Goal: Task Accomplishment & Management: Use online tool/utility

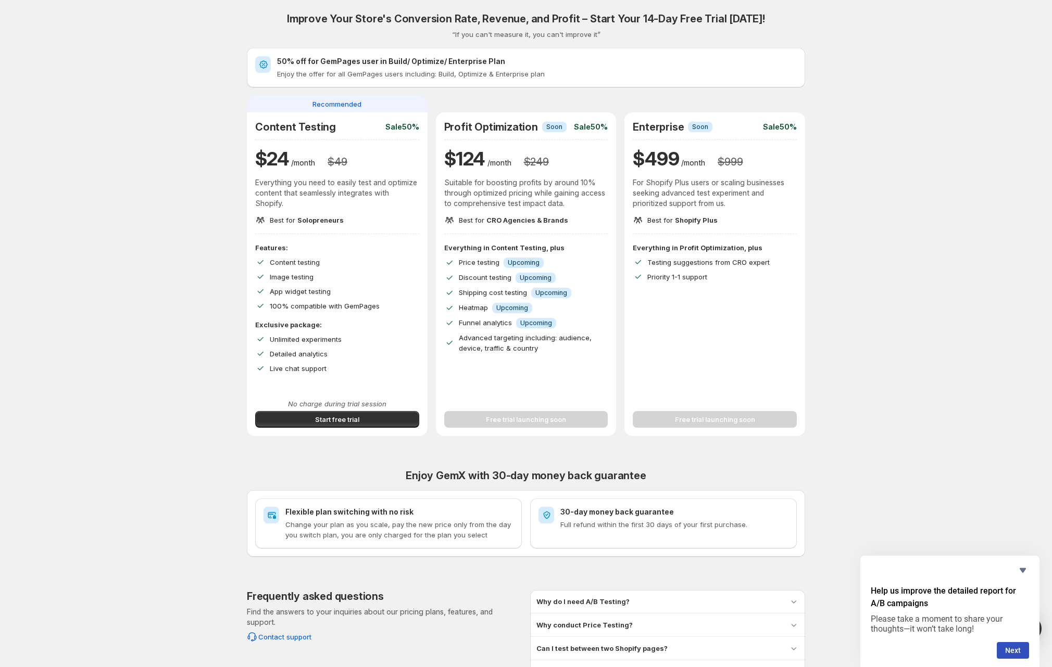
click at [130, 295] on div "Improve Your Store's Conversion Rate, Revenue, and Profit – Start Your 14-Day F…" at bounding box center [525, 370] width 1027 height 741
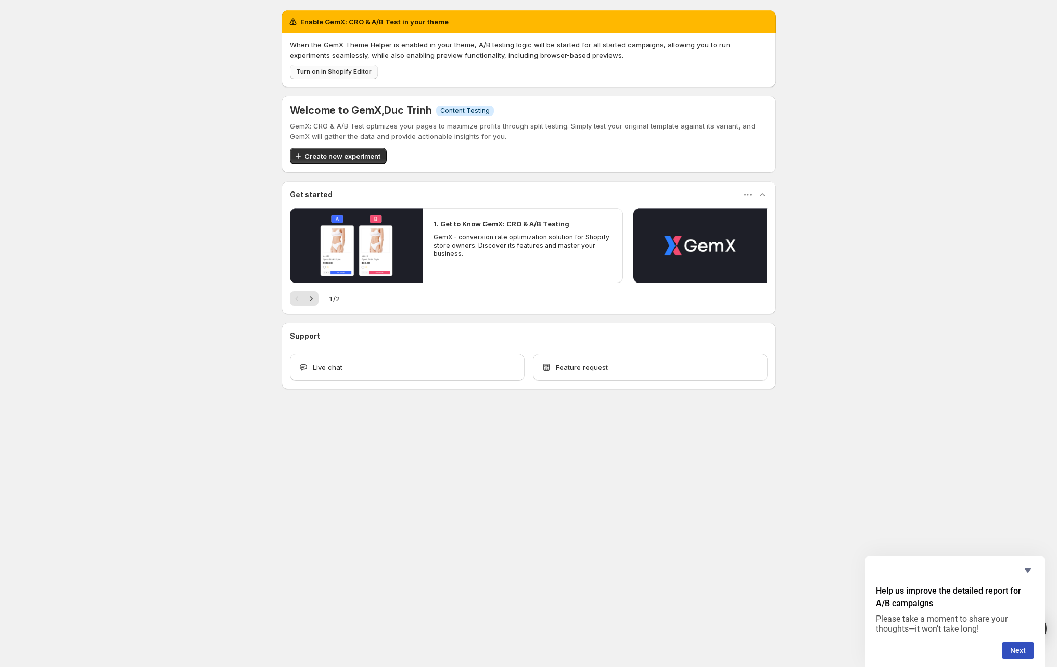
click at [317, 74] on span "Turn on in Shopify Editor" at bounding box center [333, 72] width 75 height 8
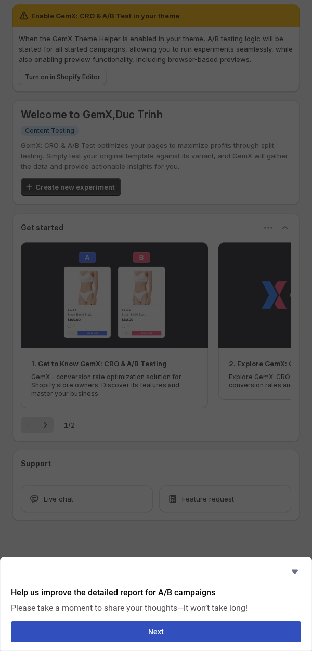
click at [119, 161] on div at bounding box center [156, 325] width 312 height 651
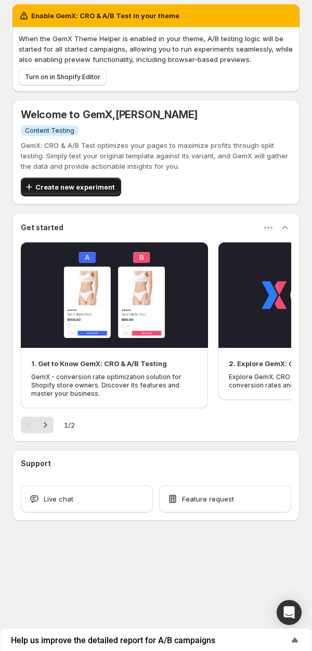
click at [76, 184] on span "Create new experiment" at bounding box center [75, 187] width 80 height 10
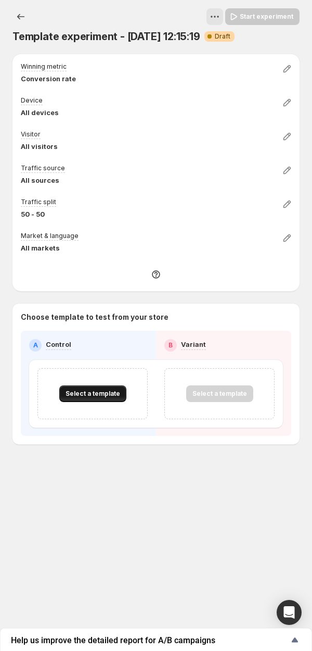
click at [97, 393] on span "Select a template" at bounding box center [93, 393] width 55 height 8
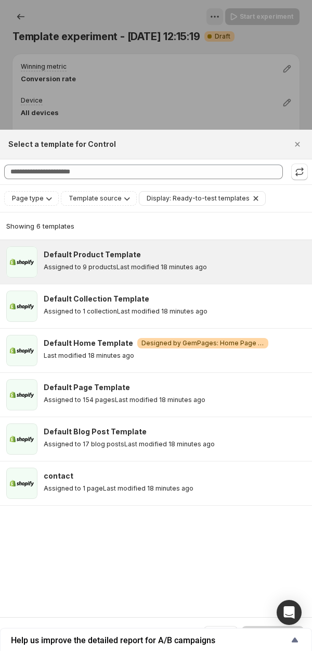
click at [146, 267] on p "Last modified 18 minutes ago" at bounding box center [162, 267] width 91 height 8
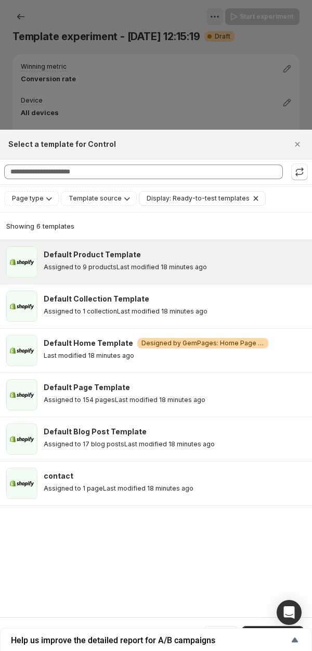
click at [273, 626] on button "Select template" at bounding box center [273, 634] width 62 height 17
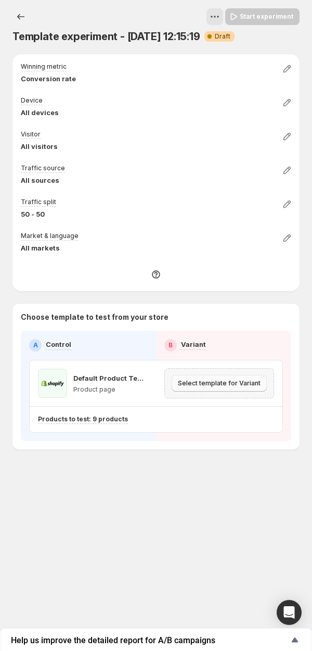
click at [219, 384] on span "Select template for Variant" at bounding box center [219, 383] width 83 height 8
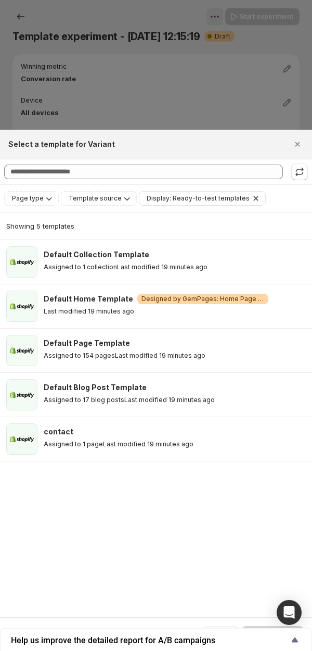
click at [125, 66] on div at bounding box center [156, 325] width 312 height 651
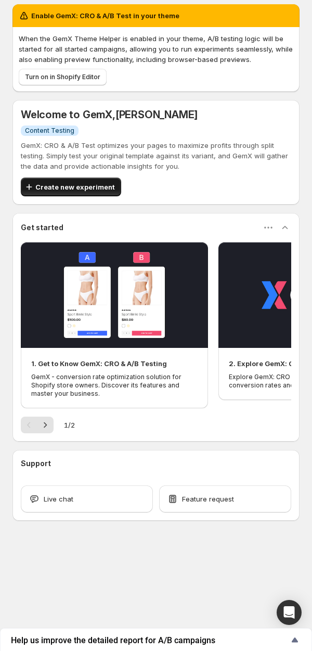
click at [72, 183] on span "Create new experiment" at bounding box center [75, 187] width 80 height 10
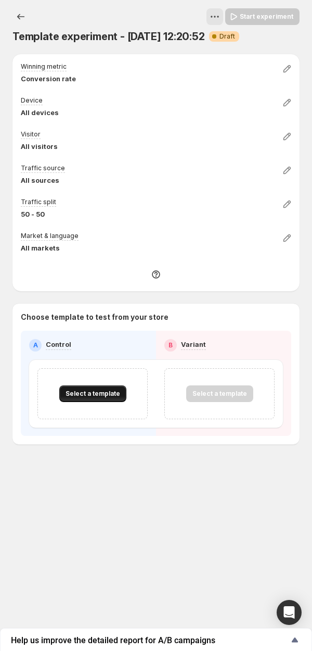
click at [89, 397] on span "Select a template" at bounding box center [93, 393] width 55 height 8
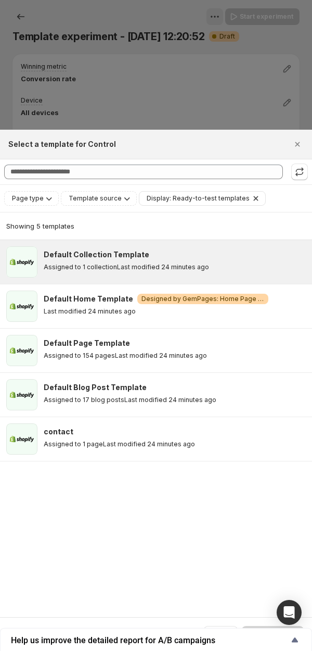
click at [120, 267] on p "Last modified 24 minutes ago" at bounding box center [163, 267] width 92 height 8
click at [269, 627] on button "Select template" at bounding box center [273, 634] width 62 height 17
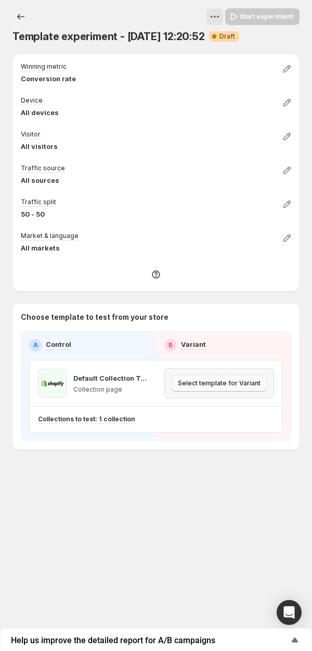
click at [224, 381] on span "Select template for Variant" at bounding box center [219, 383] width 83 height 8
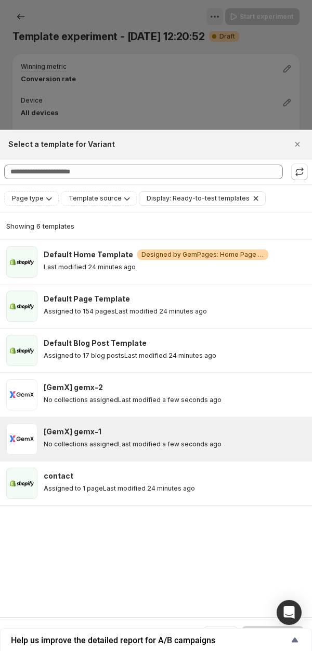
click at [149, 436] on div "[GemX] gemx-1 No collections assigned Last modified a few seconds ago" at bounding box center [175, 437] width 262 height 22
click at [156, 437] on div "[GemX] gemx-1 No collections assigned Last modified a few seconds ago" at bounding box center [175, 437] width 262 height 22
click at [264, 625] on div "Cancel Select template" at bounding box center [156, 634] width 312 height 34
click at [265, 626] on button "Select template" at bounding box center [273, 634] width 62 height 17
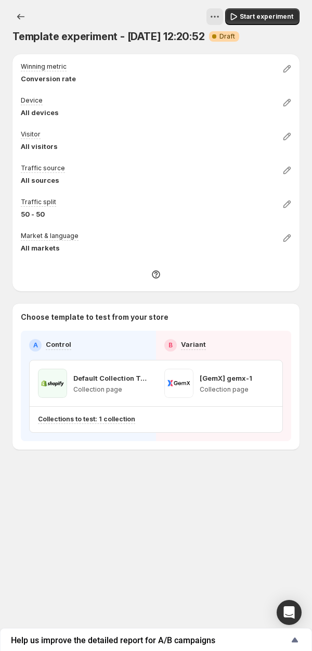
click at [141, 460] on div "Template experiment - Sep 12, 12:20:52. This page is ready Template experiment …" at bounding box center [156, 253] width 312 height 506
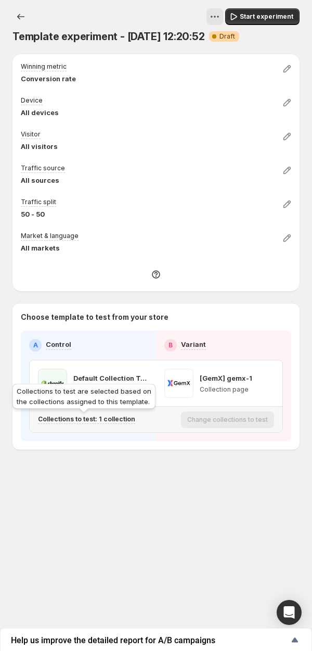
click at [114, 421] on p "Collections to test: 1 collection" at bounding box center [86, 419] width 97 height 8
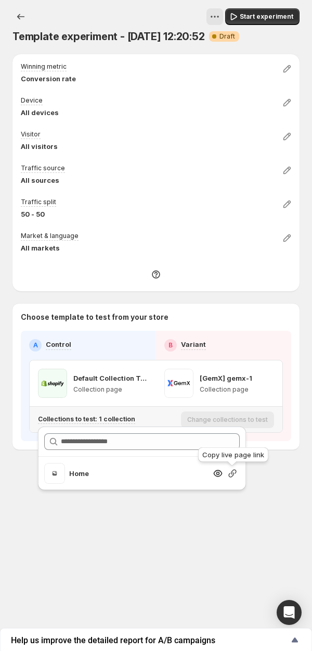
click at [233, 471] on icon "Search for and select a customer segment" at bounding box center [233, 473] width 10 height 10
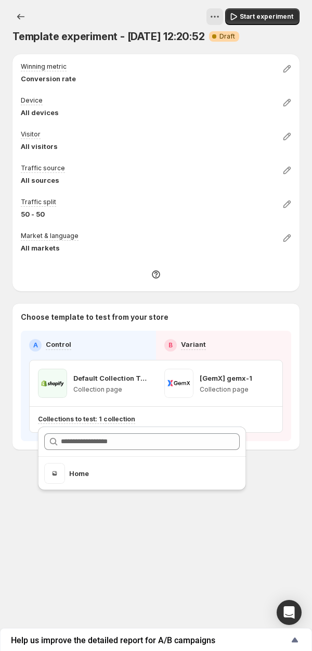
click at [179, 299] on div "Winning metric Conversion rate Device All devices Visitor All visitors Traffic …" at bounding box center [155, 251] width 287 height 395
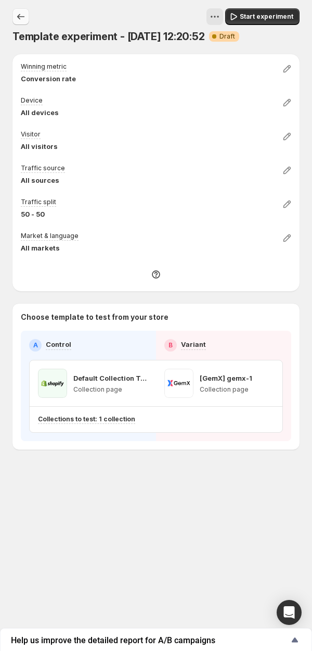
click at [18, 14] on icon "Experiments" at bounding box center [21, 16] width 10 height 10
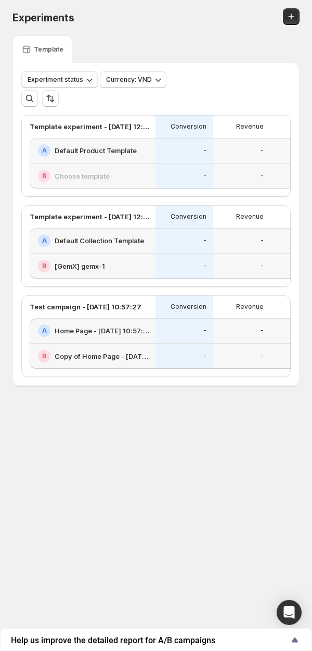
click at [151, 175] on div "B Choose template" at bounding box center [93, 175] width 126 height 25
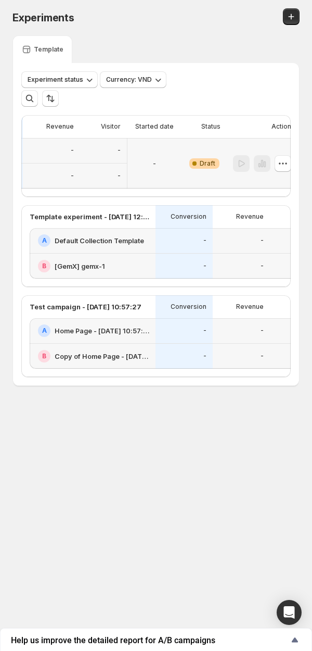
scroll to position [0, 203]
click at [269, 167] on icon "button" at bounding box center [271, 163] width 10 height 10
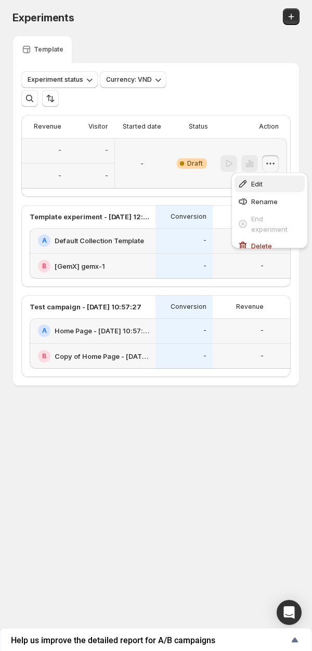
click at [261, 181] on span "Edit" at bounding box center [256, 184] width 11 height 8
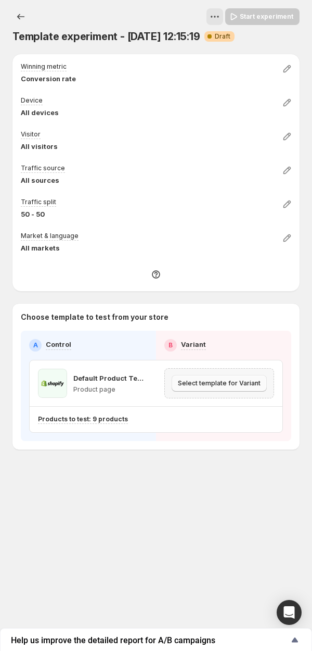
click at [209, 380] on span "Select template for Variant" at bounding box center [219, 383] width 83 height 8
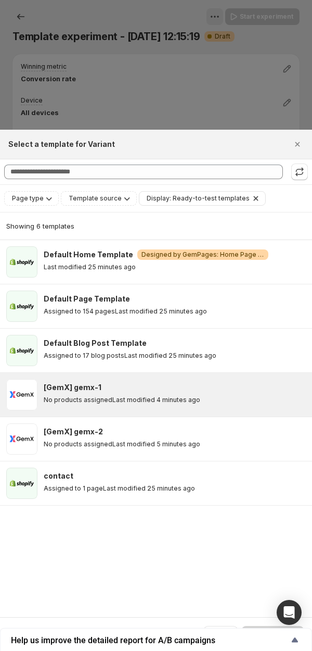
click at [128, 397] on p "Last modified 4 minutes ago" at bounding box center [156, 400] width 88 height 8
click at [264, 627] on button "Select template" at bounding box center [273, 634] width 62 height 17
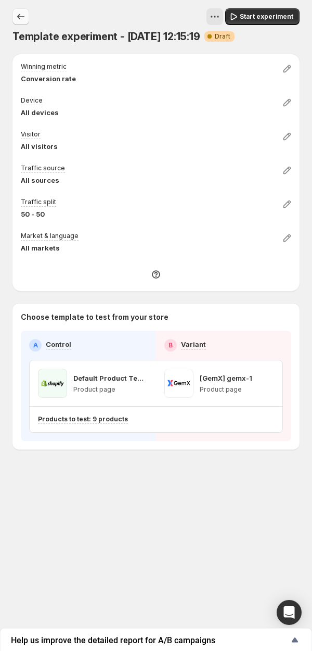
click at [23, 16] on icon "Experiments" at bounding box center [21, 16] width 10 height 10
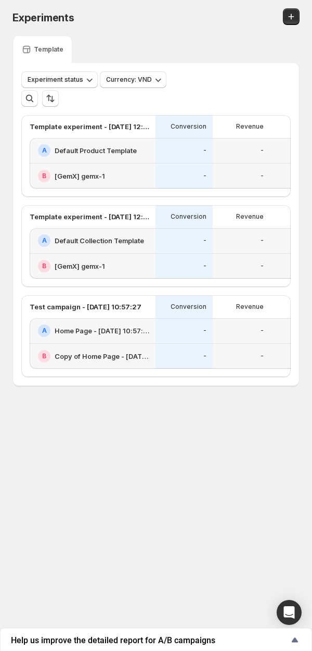
click at [142, 336] on h2 "Home Page - Oct 3, 10:57:23" at bounding box center [102, 330] width 95 height 10
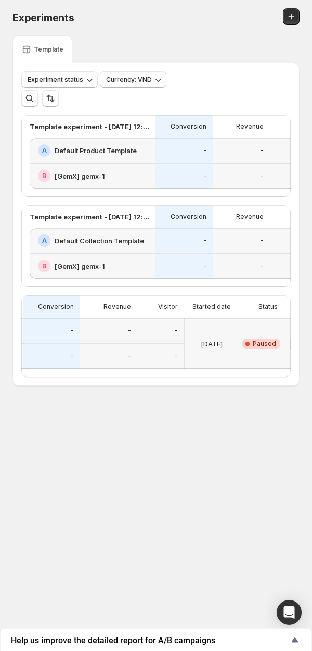
scroll to position [0, 207]
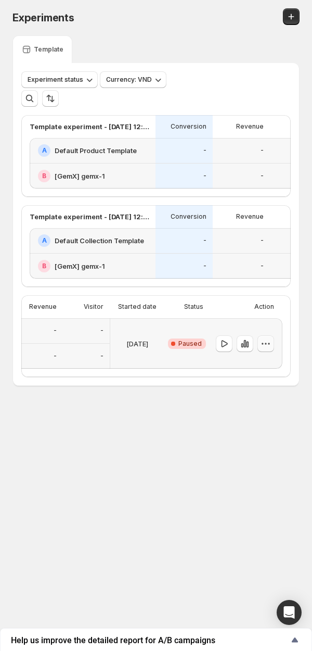
click at [264, 349] on icon "button" at bounding box center [266, 343] width 10 height 10
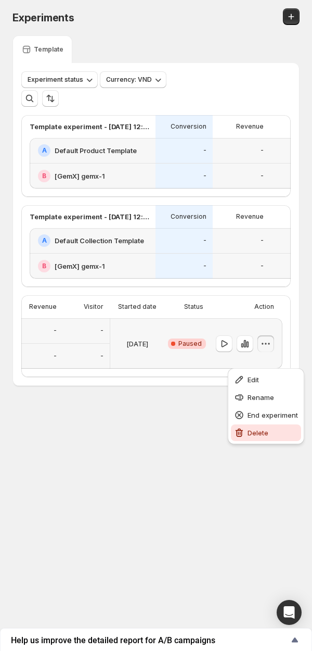
click at [258, 436] on span "Delete" at bounding box center [258, 433] width 21 height 8
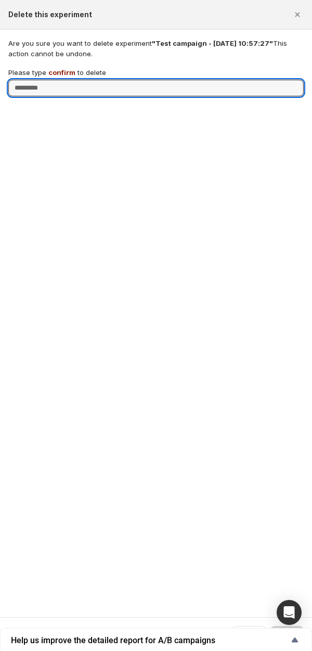
click at [63, 72] on span "confirm" at bounding box center [61, 72] width 27 height 8
click at [63, 80] on input "Please type confirm to delete" at bounding box center [156, 88] width 296 height 17
click at [63, 72] on span "confirm" at bounding box center [61, 72] width 27 height 8
click at [63, 80] on input "Please type confirm to delete" at bounding box center [156, 88] width 296 height 17
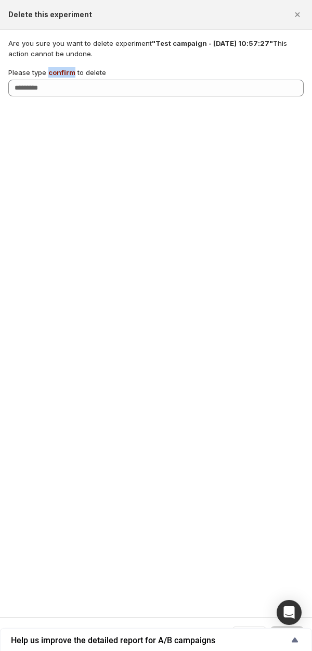
copy span "confirm"
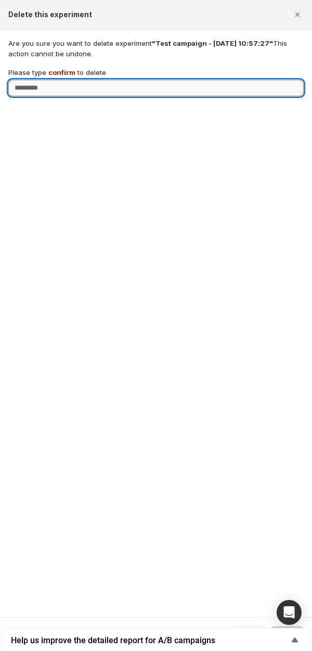
click at [66, 88] on input "Please type confirm to delete" at bounding box center [156, 88] width 296 height 17
paste input "*******"
type input "*******"
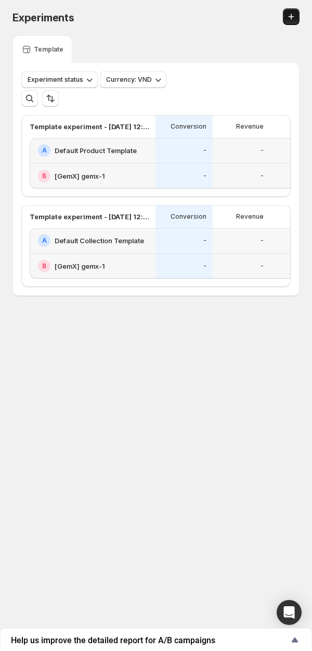
click at [287, 19] on icon "Create new experiment" at bounding box center [291, 16] width 10 height 10
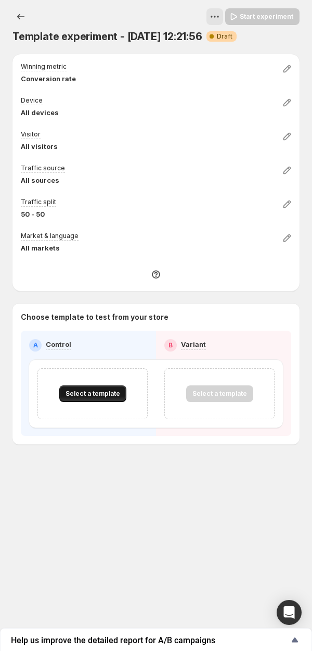
click at [103, 393] on span "Select a template" at bounding box center [93, 393] width 55 height 8
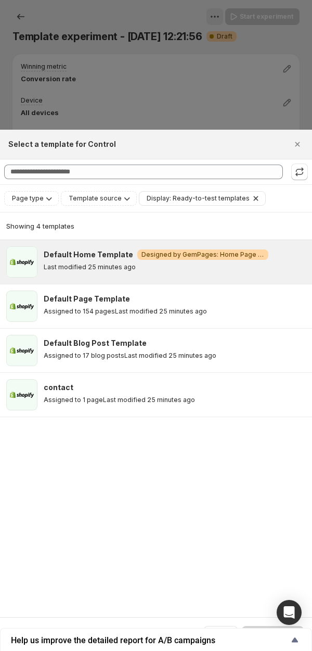
click at [93, 264] on p "Last modified 25 minutes ago" at bounding box center [90, 267] width 92 height 8
click at [254, 626] on button "Select template" at bounding box center [273, 634] width 62 height 17
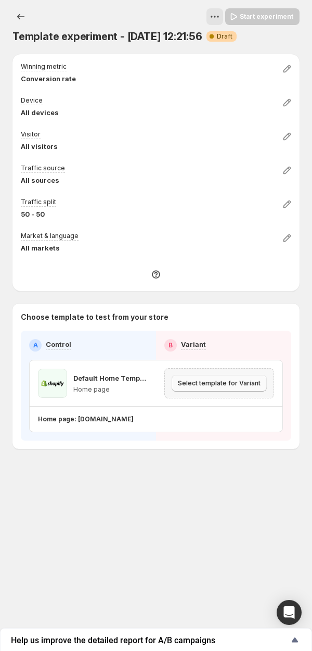
click at [200, 379] on button "Select template for Variant" at bounding box center [219, 383] width 95 height 17
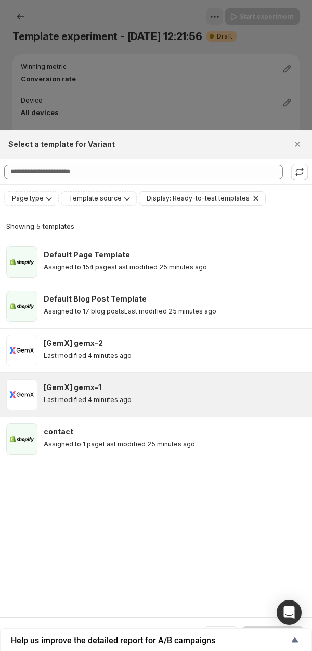
click at [102, 398] on p "Last modified 4 minutes ago" at bounding box center [88, 400] width 88 height 8
click at [261, 626] on button "Select template" at bounding box center [273, 634] width 62 height 17
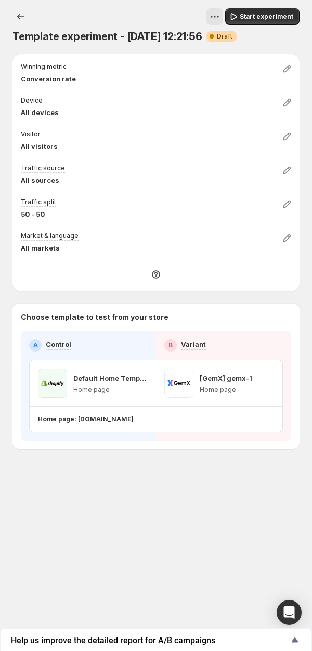
click at [157, 482] on div "Template experiment - Sep 12, 12:21:56. This page is ready Template experiment …" at bounding box center [156, 252] width 312 height 505
click at [23, 15] on icon "Experiments" at bounding box center [21, 16] width 10 height 10
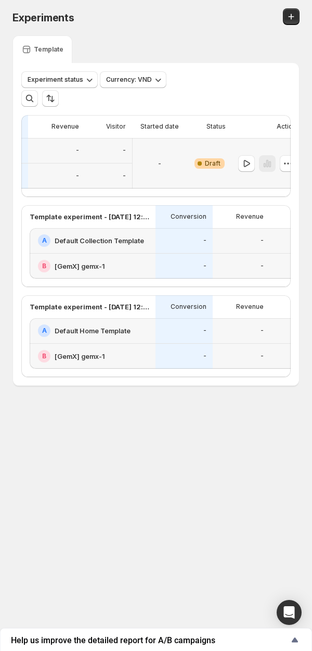
scroll to position [0, 207]
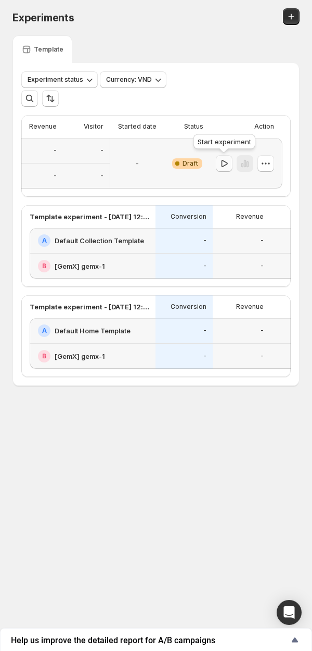
click at [229, 164] on icon "button" at bounding box center [224, 163] width 10 height 10
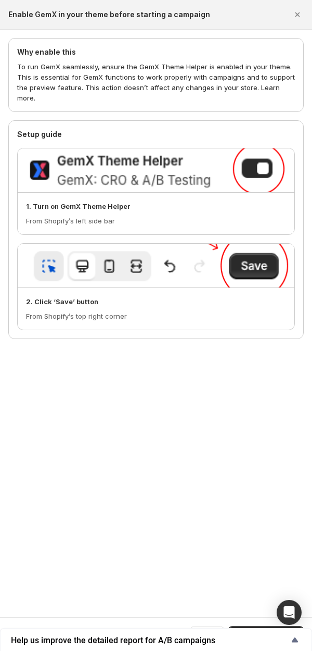
click at [185, 431] on div "Why enable this To run GemX seamlessly, ensure the GemX Theme Helper is enabled…" at bounding box center [156, 323] width 312 height 587
click at [251, 626] on button "Go to Shopify Editor" at bounding box center [266, 634] width 75 height 17
click at [67, 30] on div "Why enable this To run GemX seamlessly, ensure the GemX Theme Helper is enabled…" at bounding box center [156, 189] width 312 height 318
click at [300, 11] on icon "Close" at bounding box center [298, 14] width 10 height 10
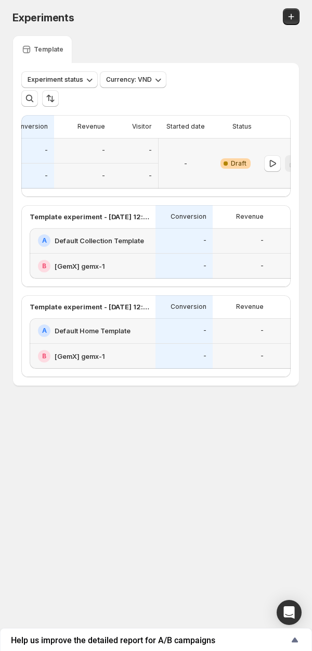
scroll to position [0, 204]
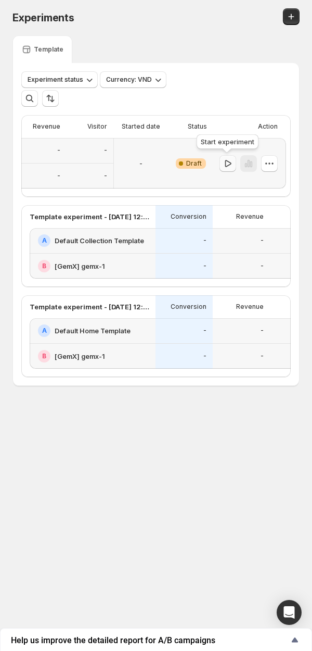
click at [227, 168] on icon "button" at bounding box center [228, 163] width 10 height 10
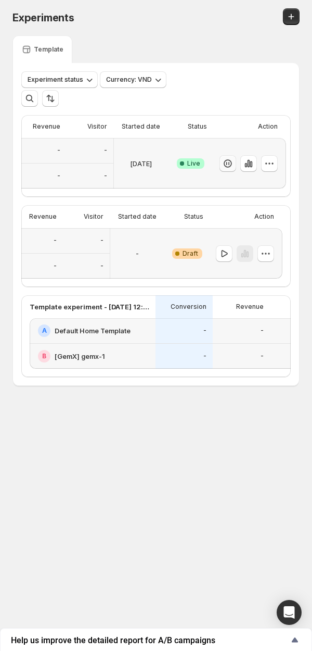
scroll to position [0, 206]
click at [225, 259] on icon "button" at bounding box center [225, 253] width 10 height 10
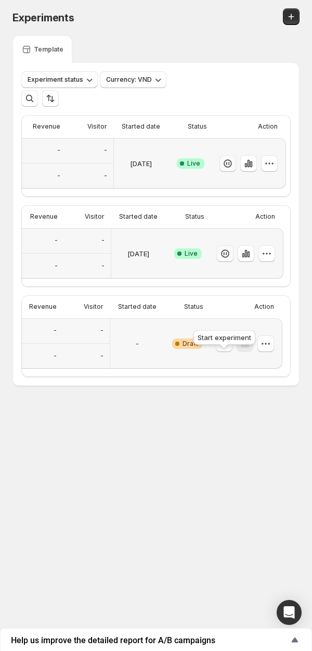
click at [224, 349] on icon "button" at bounding box center [224, 343] width 10 height 10
click at [244, 431] on div "Experiments. This page is ready Experiments Template Experiment status Currency…" at bounding box center [156, 221] width 312 height 442
